Goal: Transaction & Acquisition: Purchase product/service

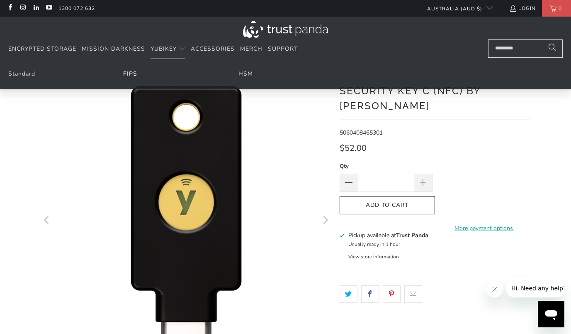
click at [126, 71] on link "FIPS" at bounding box center [130, 74] width 14 height 8
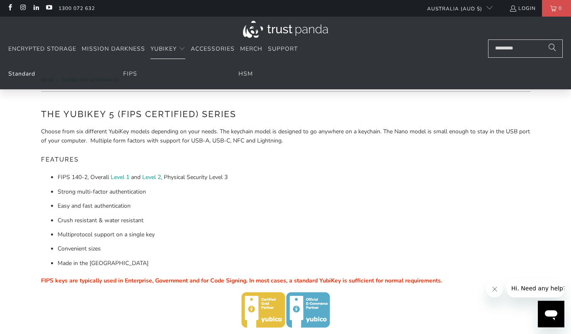
click at [25, 76] on link "Standard" at bounding box center [21, 74] width 27 height 8
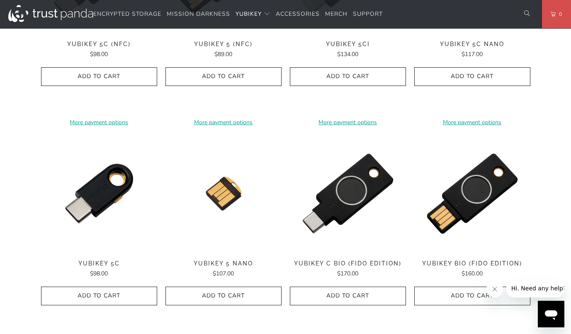
scroll to position [290, 0]
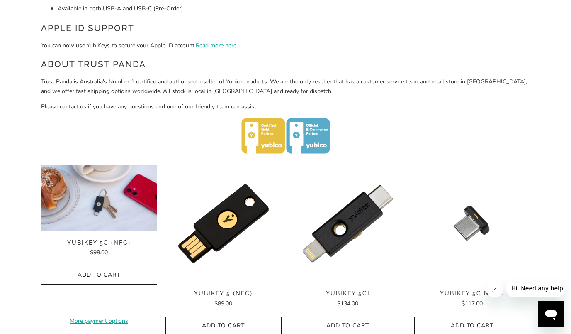
click at [134, 215] on img at bounding box center [99, 198] width 116 height 66
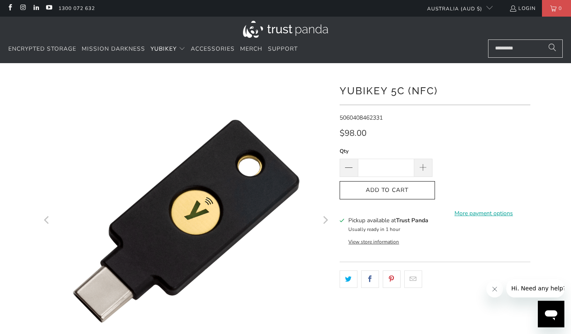
click at [427, 170] on span at bounding box center [423, 167] width 9 height 9
type input "*"
click at [410, 187] on span "Add to Cart" at bounding box center [388, 190] width 78 height 7
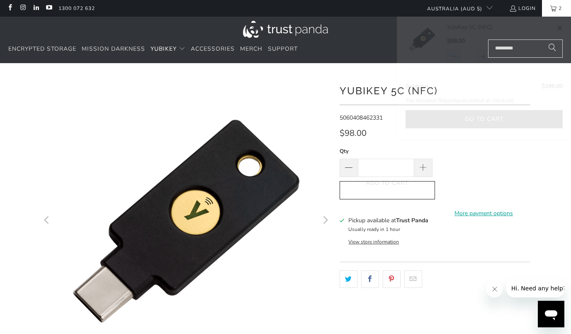
click at [475, 31] on link "YubiKey 5C (NFC)" at bounding box center [500, 27] width 107 height 9
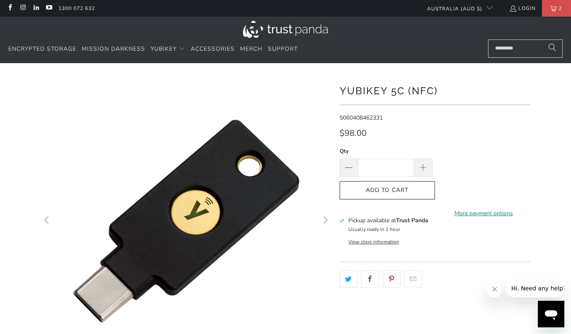
click at [494, 210] on link "More payment options" at bounding box center [484, 213] width 93 height 9
